Goal: Obtain resource: Download file/media

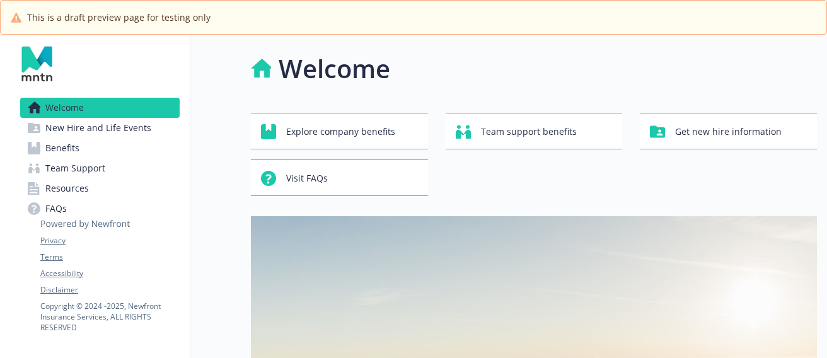
click at [52, 149] on span "Benefits" at bounding box center [62, 148] width 34 height 20
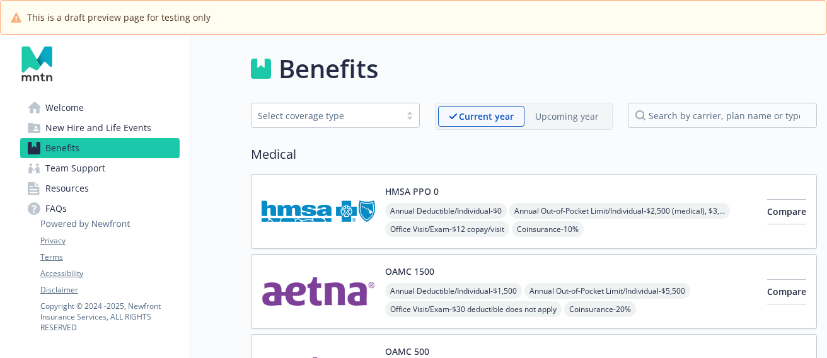
click at [90, 110] on link "Welcome" at bounding box center [99, 108] width 159 height 20
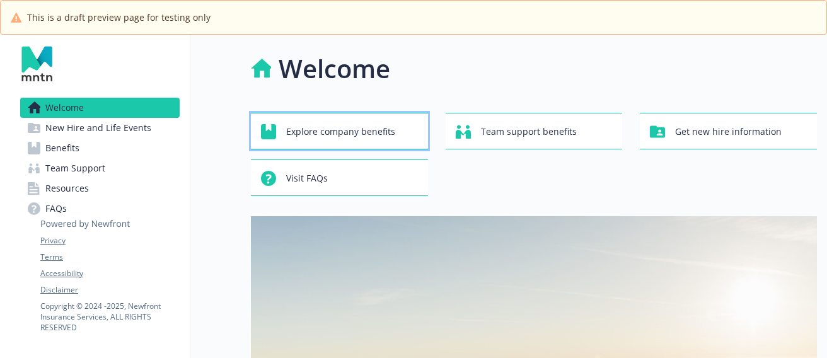
click at [319, 122] on span "Explore company benefits" at bounding box center [340, 132] width 109 height 24
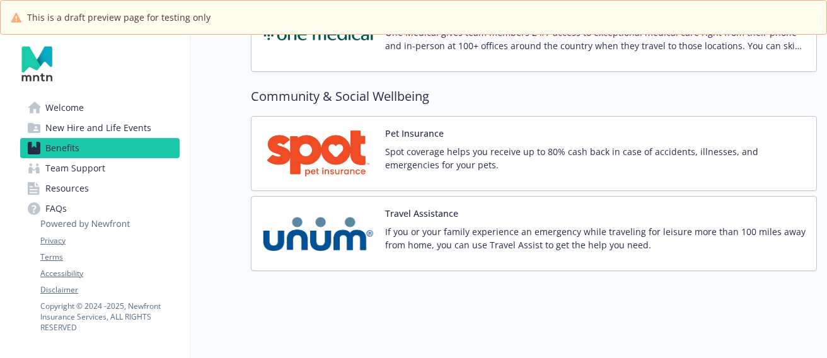
scroll to position [2853, 0]
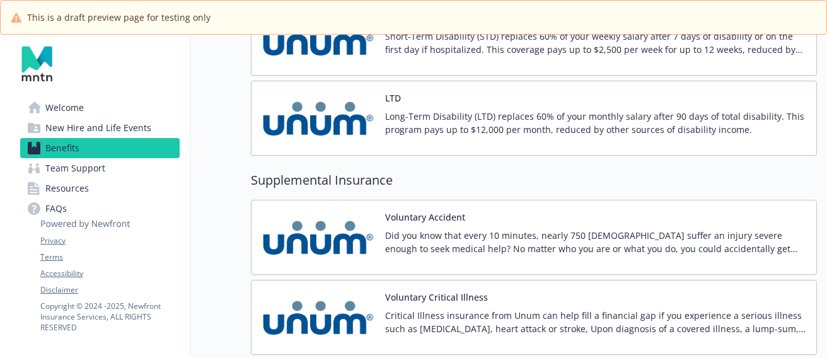
click at [84, 189] on span "Resources" at bounding box center [66, 188] width 43 height 20
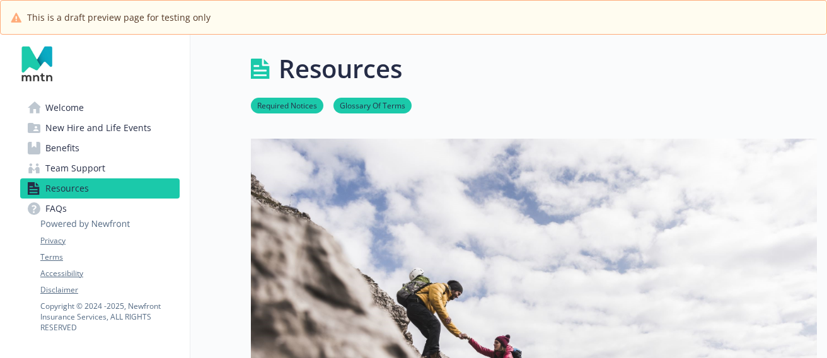
click at [86, 133] on span "New Hire and Life Events" at bounding box center [98, 128] width 106 height 20
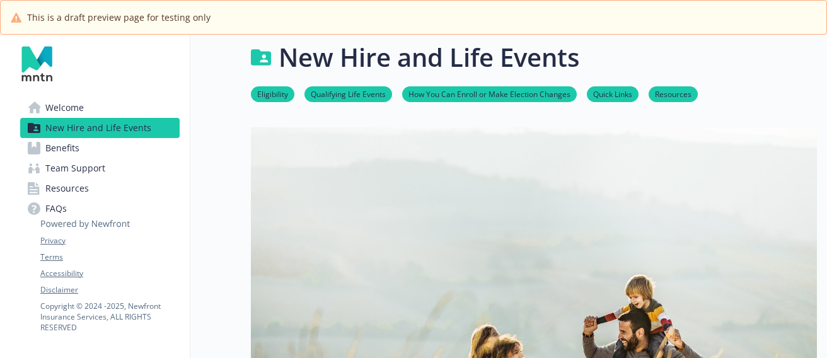
scroll to position [13, 0]
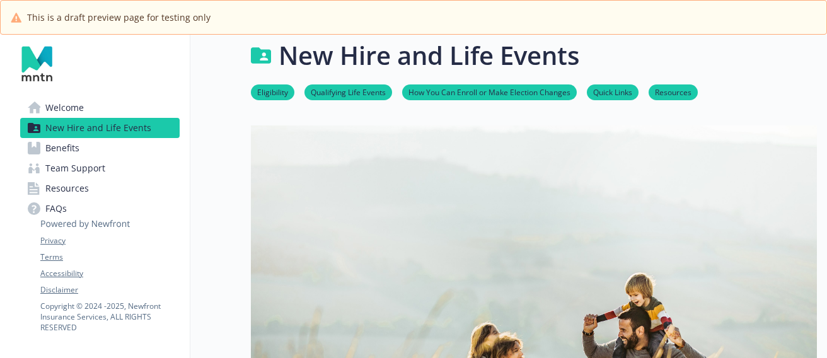
click at [615, 94] on link "Quick Links" at bounding box center [613, 92] width 52 height 12
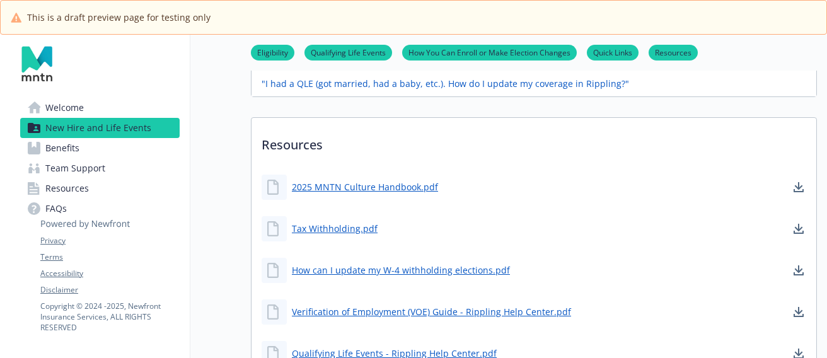
scroll to position [772, 0]
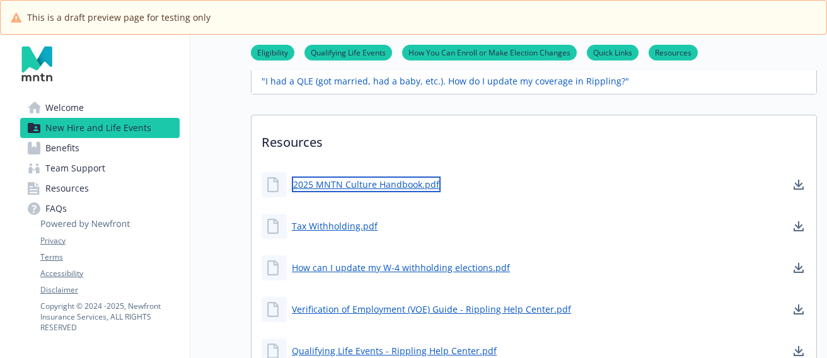
click at [376, 188] on link "2025 MNTN Culture Handbook.pdf" at bounding box center [366, 184] width 149 height 16
